Goal: Consume media (video, audio): Consume media (video, audio)

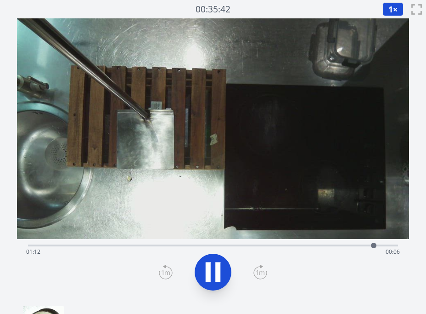
click at [192, 244] on div "Time elapsed: 01:12 Time remaining: 00:06" at bounding box center [213, 251] width 374 height 15
click at [393, 8] on button "1 ×" at bounding box center [393, 9] width 21 height 14
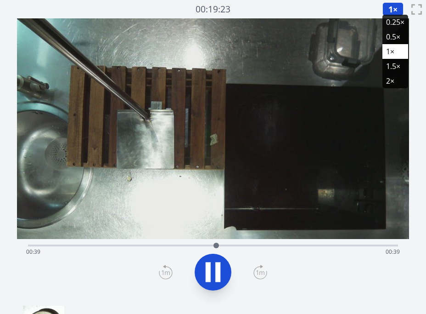
click at [396, 36] on li "0.5×" at bounding box center [396, 36] width 26 height 15
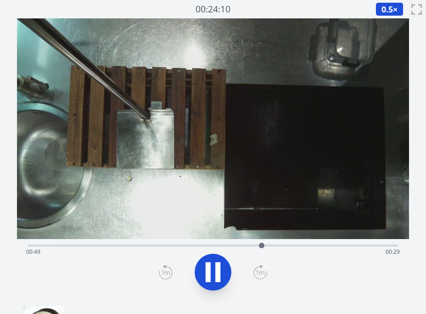
click at [300, 245] on div "Time elapsed: 00:49 Time remaining: 00:29" at bounding box center [213, 251] width 374 height 15
drag, startPoint x: 320, startPoint y: 245, endPoint x: 333, endPoint y: 246, distance: 13.4
click at [325, 245] on div "Time elapsed: 00:57 Time remaining: 00:21" at bounding box center [213, 251] width 374 height 15
click at [216, 266] on icon at bounding box center [217, 272] width 5 height 20
drag, startPoint x: 307, startPoint y: 243, endPoint x: 312, endPoint y: 244, distance: 5.1
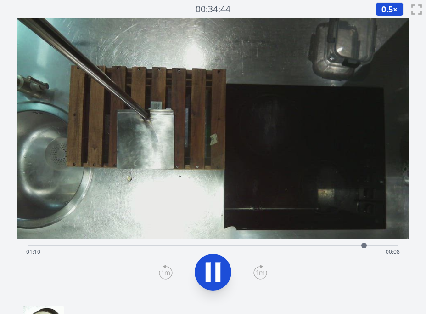
click at [310, 244] on div "Time elapsed: 01:10 Time remaining: 00:08" at bounding box center [213, 244] width 370 height 11
click at [287, 245] on div "Time elapsed: 00:59 Time remaining: 00:19" at bounding box center [213, 251] width 374 height 15
drag, startPoint x: 269, startPoint y: 245, endPoint x: 252, endPoint y: 245, distance: 17.0
click at [268, 245] on div "Time elapsed: 00:54 Time remaining: 00:24" at bounding box center [213, 251] width 374 height 15
click at [213, 274] on icon at bounding box center [213, 272] width 26 height 26
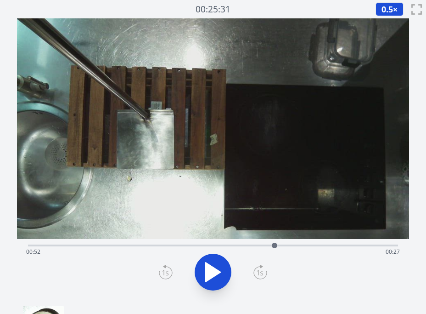
click at [211, 272] on icon at bounding box center [213, 271] width 15 height 19
click at [211, 272] on icon at bounding box center [213, 272] width 26 height 26
click at [161, 246] on div "Time elapsed: 00:52 Time remaining: 00:26" at bounding box center [213, 251] width 374 height 15
click at [209, 271] on icon at bounding box center [213, 271] width 15 height 19
click at [182, 244] on div "Time elapsed: 00:28 Time remaining: 00:50" at bounding box center [213, 251] width 374 height 15
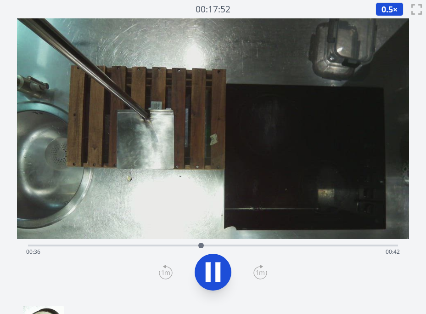
click at [216, 244] on div "Time elapsed: 00:36 Time remaining: 00:42" at bounding box center [213, 251] width 374 height 15
click at [216, 263] on icon at bounding box center [217, 272] width 5 height 20
click at [216, 263] on icon at bounding box center [213, 272] width 26 height 26
click at [216, 263] on icon at bounding box center [217, 272] width 5 height 20
click at [216, 263] on icon at bounding box center [213, 272] width 26 height 26
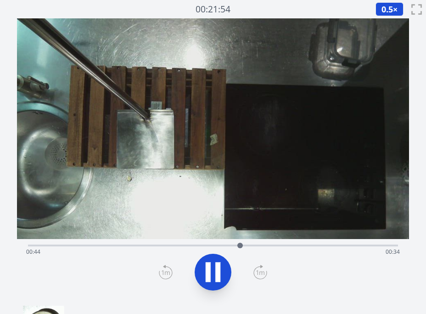
click at [216, 263] on icon at bounding box center [217, 272] width 5 height 20
click at [216, 263] on icon at bounding box center [213, 272] width 26 height 26
click at [216, 263] on icon at bounding box center [217, 272] width 5 height 20
click at [216, 263] on icon at bounding box center [213, 272] width 26 height 26
click at [262, 243] on div "Time elapsed: 00:46 Time remaining: 00:32" at bounding box center [213, 244] width 370 height 11
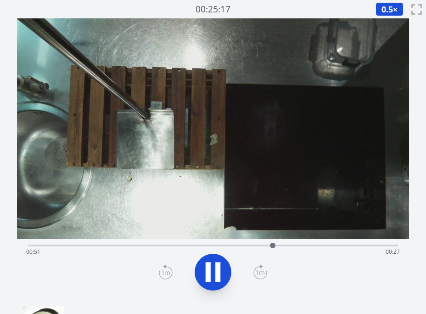
click at [279, 244] on div "Time elapsed: 00:51 Time remaining: 00:27" at bounding box center [213, 244] width 370 height 11
click at [213, 261] on icon at bounding box center [213, 272] width 26 height 26
click at [273, 243] on div "Time elapsed: 00:53 Time remaining: 00:25" at bounding box center [213, 244] width 370 height 11
click at [294, 245] on div "Time elapsed: 00:51 Time remaining: 00:27" at bounding box center [213, 251] width 374 height 15
click at [209, 268] on icon at bounding box center [213, 271] width 15 height 19
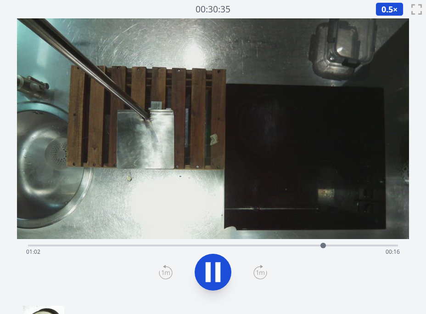
click at [214, 265] on icon at bounding box center [213, 272] width 26 height 26
click at [206, 275] on icon at bounding box center [208, 272] width 5 height 20
click at [206, 275] on icon at bounding box center [213, 271] width 15 height 19
click at [203, 271] on icon at bounding box center [213, 272] width 26 height 26
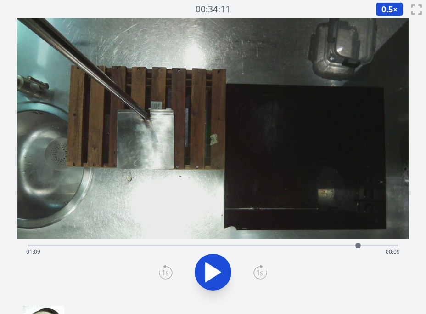
click at [203, 271] on icon at bounding box center [213, 272] width 26 height 26
click at [199, 248] on div "Time elapsed: 01:11 Time remaining: 00:07" at bounding box center [213, 251] width 374 height 15
click at [379, 246] on div "Time elapsed: 00:36 Time remaining: 00:43" at bounding box center [213, 251] width 374 height 15
click at [275, 244] on div "Time elapsed: 01:14 Time remaining: 00:04" at bounding box center [213, 251] width 374 height 15
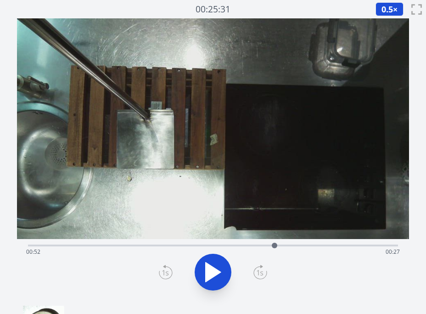
click at [197, 243] on div "Time elapsed: 00:52 Time remaining: 00:27" at bounding box center [213, 244] width 370 height 11
click at [214, 246] on div "Time elapsed: 00:35 Time remaining: 00:43" at bounding box center [213, 251] width 374 height 15
click at [221, 246] on div "Time elapsed: 00:39 Time remaining: 00:39" at bounding box center [213, 251] width 374 height 15
click at [227, 246] on div at bounding box center [221, 245] width 14 height 14
click at [380, 246] on div "Time elapsed: 00:41 Time remaining: 00:37" at bounding box center [213, 251] width 374 height 15
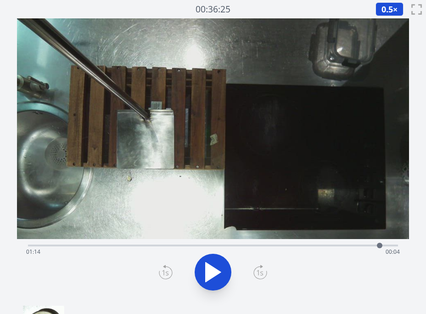
click at [237, 246] on div "Time elapsed: 01:14 Time remaining: 00:04" at bounding box center [213, 251] width 374 height 15
click at [244, 246] on div "Time elapsed: 00:44 Time remaining: 00:35" at bounding box center [213, 251] width 374 height 15
click at [176, 248] on div "Time elapsed: 00:45 Time remaining: 00:33" at bounding box center [213, 251] width 374 height 15
click at [228, 246] on div "Time elapsed: 00:31 Time remaining: 00:47" at bounding box center [213, 251] width 374 height 15
click at [267, 246] on div "Time elapsed: 00:42 Time remaining: 00:36" at bounding box center [213, 251] width 374 height 15
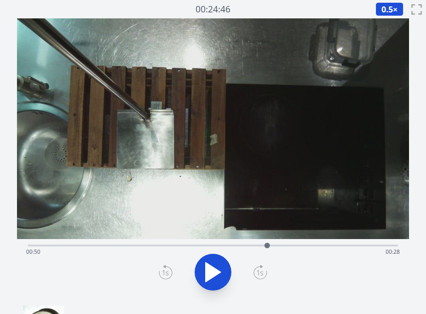
click at [297, 245] on div "Time elapsed: 00:50 Time remaining: 00:28" at bounding box center [213, 251] width 374 height 15
click at [311, 244] on div "Time elapsed: 00:56 Time remaining: 00:22" at bounding box center [213, 251] width 374 height 15
click at [214, 269] on icon at bounding box center [213, 271] width 15 height 19
click at [214, 269] on icon at bounding box center [213, 272] width 26 height 26
click at [284, 245] on div "Time elapsed: 01:00 Time remaining: 00:18" at bounding box center [213, 251] width 374 height 15
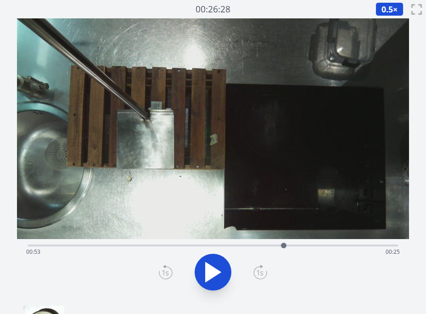
drag, startPoint x: 302, startPoint y: 245, endPoint x: 251, endPoint y: 267, distance: 55.6
click at [300, 245] on div "Time elapsed: 00:53 Time remaining: 00:25" at bounding box center [213, 251] width 374 height 15
click at [219, 275] on icon at bounding box center [213, 272] width 26 height 26
click at [221, 274] on icon at bounding box center [217, 272] width 5 height 20
click at [266, 245] on div "Time elapsed: 01:03 Time remaining: 00:15" at bounding box center [213, 251] width 374 height 15
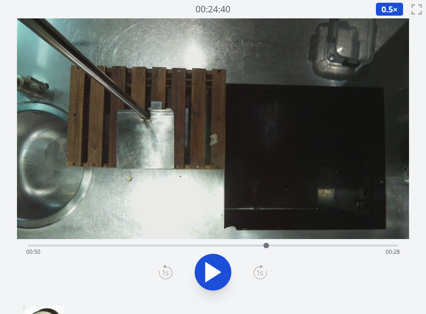
click at [240, 245] on div "Time elapsed: 00:50 Time remaining: 00:28" at bounding box center [213, 251] width 374 height 15
click at [217, 245] on div "Time elapsed: 00:44 Time remaining: 00:34" at bounding box center [213, 251] width 374 height 15
click at [237, 242] on div "Time elapsed: 00:39 Time remaining: 00:39" at bounding box center [213, 244] width 370 height 11
click at [230, 245] on div "Time elapsed: 00:44 Time remaining: 00:35" at bounding box center [213, 251] width 374 height 15
click at [219, 243] on div "Time elapsed: 00:42 Time remaining: 00:36" at bounding box center [213, 244] width 370 height 11
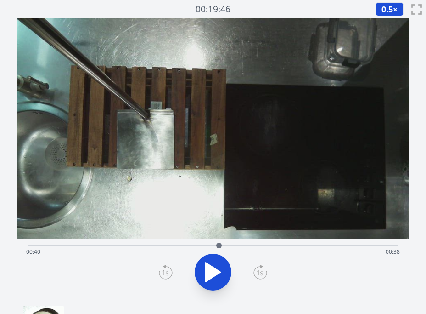
click at [246, 245] on div "Time elapsed: 00:40 Time remaining: 00:38" at bounding box center [213, 251] width 374 height 15
click at [270, 245] on div "Time elapsed: 00:45 Time remaining: 00:33" at bounding box center [213, 251] width 374 height 15
click at [265, 244] on div at bounding box center [270, 245] width 14 height 14
click at [272, 246] on div "Time elapsed: 00:49 Time remaining: 00:29" at bounding box center [213, 251] width 374 height 15
click at [267, 246] on div at bounding box center [273, 245] width 14 height 14
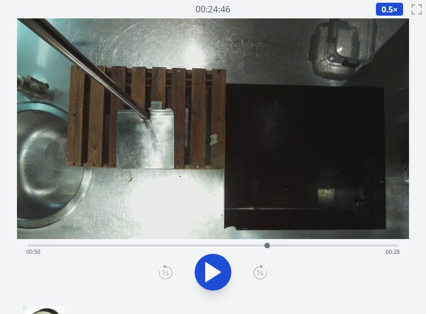
click at [314, 247] on div "Time elapsed: 00:50 Time remaining: 00:28" at bounding box center [213, 251] width 374 height 15
click at [330, 245] on div "Time elapsed: 01:00 Time remaining: 00:18" at bounding box center [213, 251] width 374 height 15
click at [321, 245] on div "Time elapsed: 01:03 Time remaining: 00:15" at bounding box center [213, 251] width 374 height 15
click at [349, 246] on div "Time elapsed: 01:01 Time remaining: 00:17" at bounding box center [213, 251] width 374 height 15
click at [357, 244] on div "Time elapsed: 01:07 Time remaining: 00:11" at bounding box center [213, 251] width 374 height 15
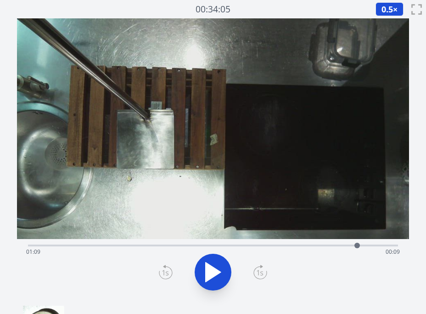
click at [215, 243] on div "Time elapsed: 01:09 Time remaining: 00:09" at bounding box center [213, 244] width 370 height 11
click at [238, 243] on div "Time elapsed: 00:39 Time remaining: 00:39" at bounding box center [213, 244] width 370 height 11
click at [260, 243] on div "Time elapsed: 00:44 Time remaining: 00:34" at bounding box center [213, 244] width 370 height 11
drag, startPoint x: 291, startPoint y: 244, endPoint x: 317, endPoint y: 245, distance: 26.2
click at [296, 244] on div "Time elapsed: 00:48 Time remaining: 00:30" at bounding box center [213, 251] width 374 height 15
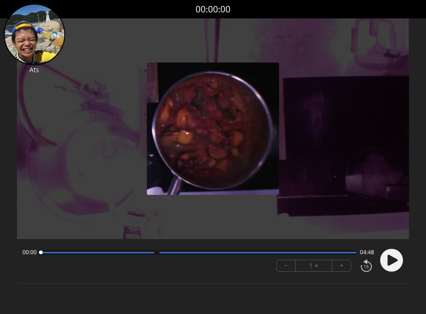
click at [389, 259] on icon at bounding box center [393, 260] width 10 height 11
click at [343, 266] on button "+" at bounding box center [342, 265] width 18 height 11
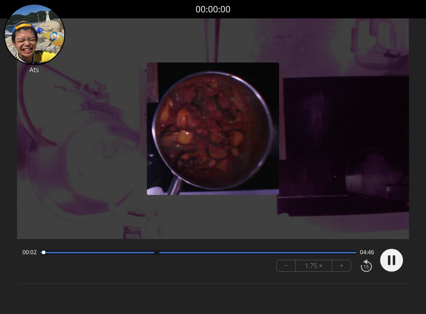
click at [343, 266] on button "+" at bounding box center [342, 265] width 18 height 11
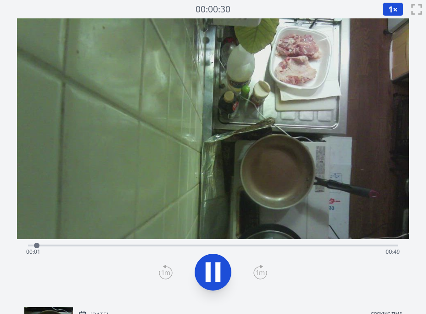
click at [138, 243] on div "Time elapsed: 00:01 Time remaining: 00:49" at bounding box center [213, 244] width 370 height 11
click at [332, 244] on div "Time elapsed: 00:30 Time remaining: 00:19" at bounding box center [213, 244] width 370 height 11
click at [246, 245] on div "Time elapsed: 00:44 Time remaining: 00:06" at bounding box center [213, 251] width 374 height 15
drag, startPoint x: 158, startPoint y: 240, endPoint x: 167, endPoint y: 241, distance: 8.8
click at [158, 240] on div "Time elapsed: 00:30 Time remaining: 00:20" at bounding box center [213, 244] width 370 height 11
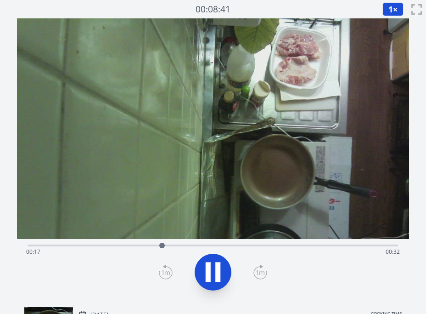
click at [124, 242] on div "Time elapsed: 00:17 Time remaining: 00:32" at bounding box center [213, 244] width 370 height 11
click at [292, 246] on div "Time elapsed: 00:18 Time remaining: 00:32" at bounding box center [213, 251] width 374 height 15
click at [224, 266] on icon at bounding box center [213, 272] width 26 height 26
click at [224, 244] on div "Time elapsed: 00:49 Time remaining: 00:00" at bounding box center [213, 251] width 374 height 15
click at [287, 242] on div "Time elapsed: 00:26 Time remaining: 00:24" at bounding box center [213, 244] width 370 height 11
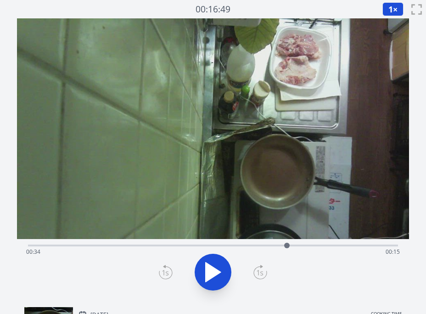
click at [322, 244] on div "Time elapsed: 00:34 Time remaining: 00:15" at bounding box center [213, 251] width 374 height 15
click at [215, 269] on icon at bounding box center [213, 271] width 15 height 19
click at [215, 269] on icon at bounding box center [217, 272] width 5 height 20
click at [261, 246] on div "Time elapsed: 00:40 Time remaining: 00:10" at bounding box center [213, 251] width 374 height 15
click at [198, 241] on div "Time elapsed: 00:31 Time remaining: 00:19" at bounding box center [213, 244] width 370 height 11
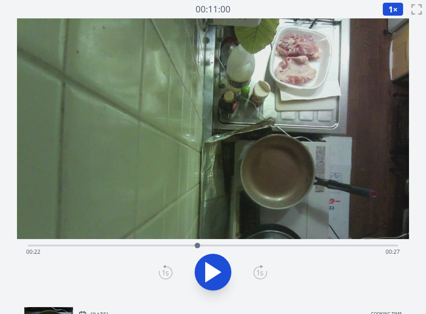
click at [134, 244] on div "Time elapsed: 00:22 Time remaining: 00:27" at bounding box center [213, 244] width 370 height 11
click at [284, 244] on div "Time elapsed: 00:14 Time remaining: 00:36" at bounding box center [213, 244] width 370 height 11
click at [212, 271] on icon at bounding box center [213, 271] width 15 height 19
click at [212, 271] on icon at bounding box center [213, 272] width 26 height 26
drag, startPoint x: 301, startPoint y: 243, endPoint x: 294, endPoint y: 248, distance: 8.0
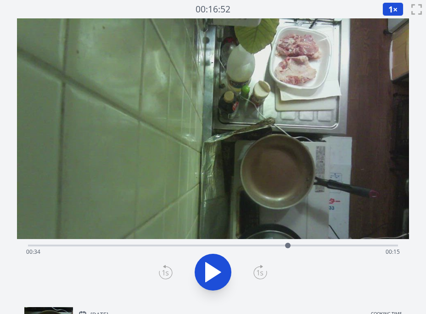
click at [301, 243] on div "Time elapsed: 00:34 Time remaining: 00:15" at bounding box center [213, 244] width 370 height 11
click at [98, 246] on div "Time elapsed: 00:36 Time remaining: 00:14" at bounding box center [213, 251] width 374 height 15
drag, startPoint x: 88, startPoint y: 245, endPoint x: 94, endPoint y: 244, distance: 6.0
click at [88, 245] on div "Time elapsed: 00:09 Time remaining: 00:41" at bounding box center [213, 251] width 374 height 15
click at [124, 244] on div "Time elapsed: 00:08 Time remaining: 00:42" at bounding box center [213, 251] width 374 height 15
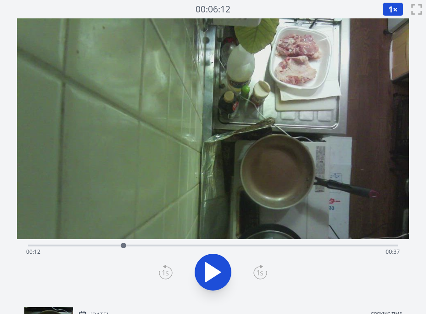
click at [134, 243] on div "Time elapsed: 00:12 Time remaining: 00:37" at bounding box center [213, 244] width 370 height 11
click at [144, 243] on div "Time elapsed: 00:14 Time remaining: 00:36" at bounding box center [213, 244] width 370 height 11
click at [161, 243] on div "Time elapsed: 00:15 Time remaining: 00:35" at bounding box center [213, 244] width 370 height 11
click at [158, 244] on div at bounding box center [161, 246] width 6 height 6
click at [325, 245] on div "Time elapsed: 00:17 Time remaining: 00:33" at bounding box center [213, 251] width 374 height 15
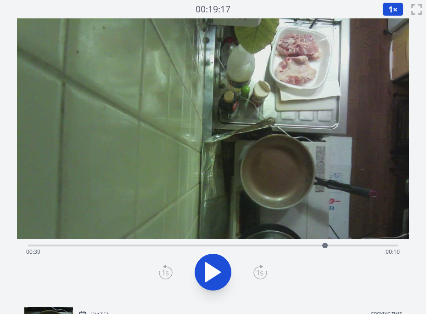
click at [316, 245] on div "Time elapsed: 00:39 Time remaining: 00:10" at bounding box center [213, 251] width 374 height 15
click at [313, 245] on div at bounding box center [316, 246] width 6 height 6
click at [306, 243] on div at bounding box center [313, 245] width 14 height 14
click at [310, 243] on div at bounding box center [306, 245] width 14 height 14
click at [225, 265] on icon at bounding box center [213, 272] width 26 height 26
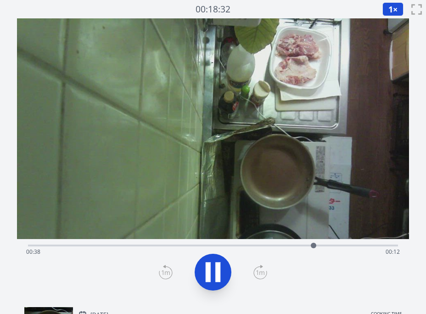
click at [225, 265] on icon at bounding box center [213, 272] width 26 height 26
click at [216, 269] on icon at bounding box center [213, 272] width 26 height 26
click at [216, 268] on icon at bounding box center [217, 272] width 5 height 20
click at [213, 267] on icon at bounding box center [213, 271] width 15 height 19
click at [219, 268] on icon at bounding box center [213, 272] width 26 height 26
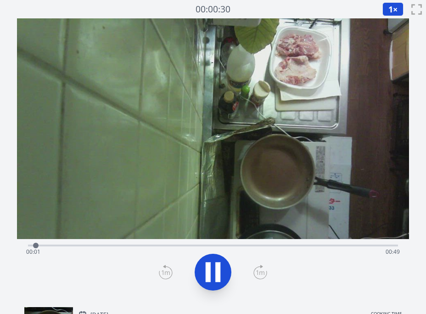
click at [221, 269] on icon at bounding box center [213, 272] width 26 height 26
click at [173, 245] on div "Time elapsed: 00:01 Time remaining: 00:49" at bounding box center [213, 251] width 374 height 15
click at [352, 246] on div "Time elapsed: 00:19 Time remaining: 00:31" at bounding box center [213, 251] width 374 height 15
click at [380, 246] on div "Time elapsed: 00:43 Time remaining: 00:07" at bounding box center [213, 251] width 374 height 15
click at [388, 245] on div "Time elapsed: 00:47 Time remaining: 00:03" at bounding box center [213, 251] width 374 height 15
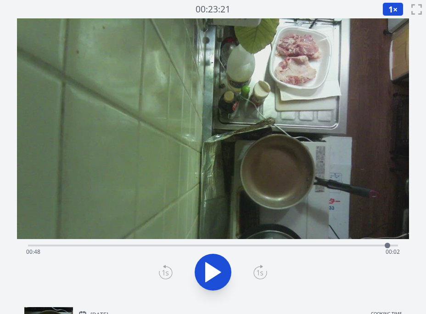
click at [394, 245] on div at bounding box center [388, 245] width 14 height 14
click at [213, 244] on div "Time elapsed: 00:49 Time remaining: 00:01" at bounding box center [213, 251] width 374 height 15
click at [239, 247] on div "Time elapsed: 00:24 Time remaining: 00:25" at bounding box center [213, 251] width 374 height 15
click at [219, 269] on icon at bounding box center [213, 272] width 26 height 26
click at [219, 269] on icon at bounding box center [217, 272] width 5 height 20
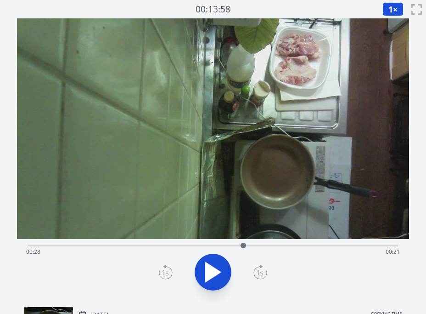
click at [219, 269] on icon at bounding box center [213, 272] width 26 height 26
click at [219, 269] on icon at bounding box center [217, 272] width 5 height 20
click at [87, 245] on div "Time elapsed: 00:31 Time remaining: 00:18" at bounding box center [213, 251] width 374 height 15
click at [210, 272] on icon at bounding box center [213, 271] width 15 height 19
click at [135, 248] on div "Time elapsed: 00:09 Time remaining: 00:40" at bounding box center [213, 251] width 374 height 15
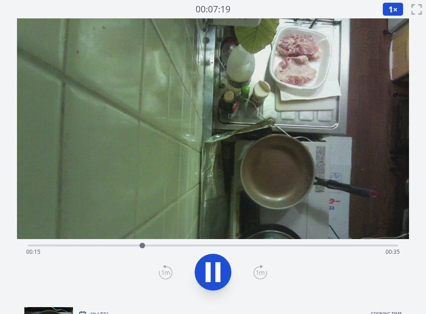
click at [274, 244] on div "Time elapsed: 00:15 Time remaining: 00:35" at bounding box center [213, 251] width 374 height 15
click at [208, 267] on icon at bounding box center [208, 272] width 5 height 20
click at [241, 245] on div "Time elapsed: 00:34 Time remaining: 00:16" at bounding box center [213, 251] width 374 height 15
click at [258, 245] on div "Time elapsed: 00:28 Time remaining: 00:22" at bounding box center [213, 251] width 374 height 15
click at [307, 245] on div "Time elapsed: 00:30 Time remaining: 00:19" at bounding box center [213, 251] width 374 height 15
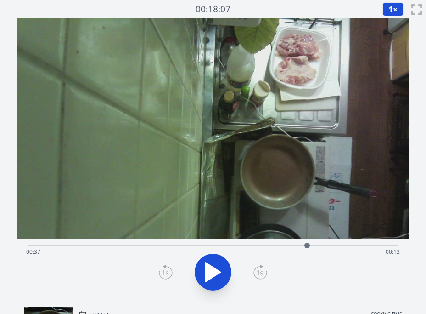
click at [280, 246] on div "Time elapsed: 00:37 Time remaining: 00:13" at bounding box center [213, 251] width 374 height 15
click at [334, 246] on div "Time elapsed: 00:33 Time remaining: 00:16" at bounding box center [213, 251] width 374 height 15
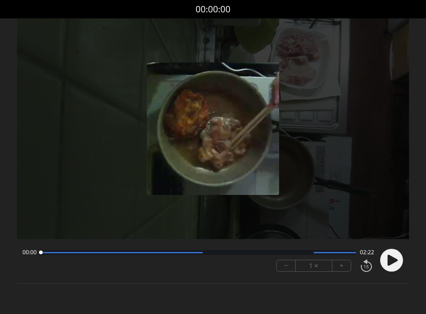
click at [390, 259] on icon at bounding box center [393, 260] width 10 height 11
click at [340, 267] on button "+" at bounding box center [342, 265] width 18 height 11
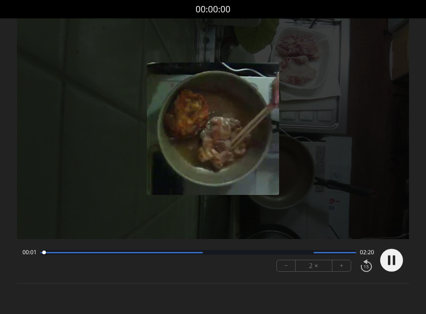
click at [340, 267] on button "+" at bounding box center [342, 265] width 18 height 11
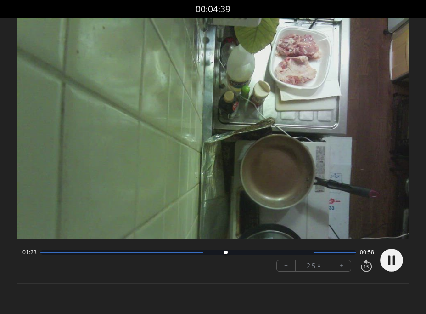
click at [393, 256] on icon at bounding box center [394, 260] width 2 height 10
